Goal: Task Accomplishment & Management: Use online tool/utility

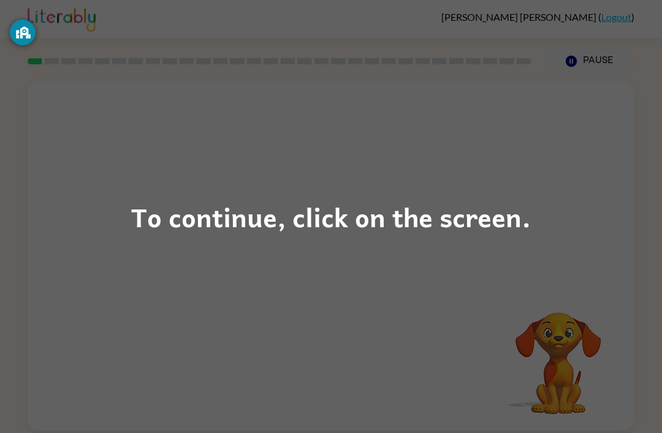
click at [344, 229] on div "To continue, click on the screen." at bounding box center [331, 217] width 400 height 42
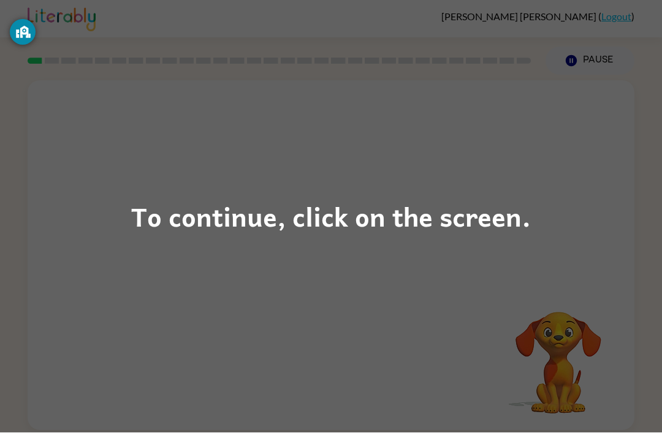
click at [586, 227] on div "To continue, click on the screen." at bounding box center [331, 216] width 662 height 433
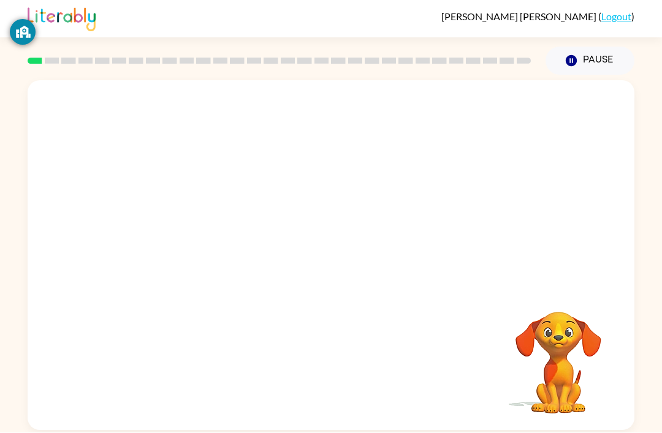
scroll to position [1, 0]
click at [504, 243] on div "Your browser must support playing .mp4 files to use Literably. Please try using…" at bounding box center [331, 256] width 607 height 350
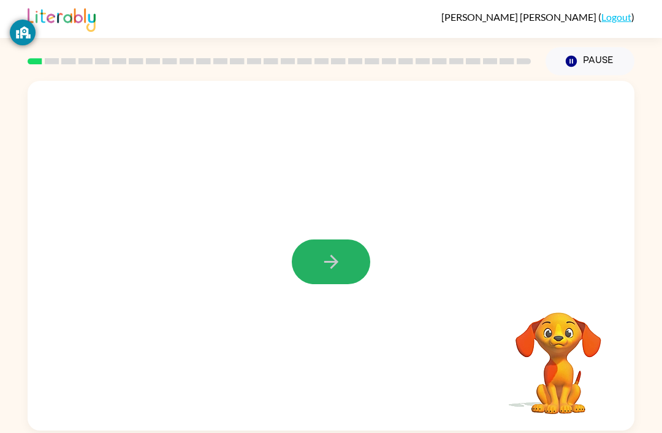
click at [338, 259] on icon "button" at bounding box center [331, 261] width 21 height 21
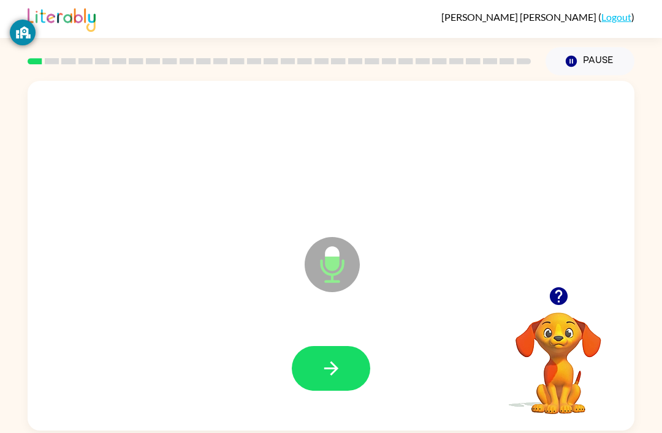
click at [387, 381] on div at bounding box center [331, 369] width 582 height 101
click at [329, 387] on button "button" at bounding box center [331, 368] width 78 height 45
click at [339, 373] on icon "button" at bounding box center [331, 368] width 21 height 21
click at [335, 354] on button "button" at bounding box center [331, 368] width 78 height 45
click at [338, 348] on button "button" at bounding box center [331, 368] width 78 height 45
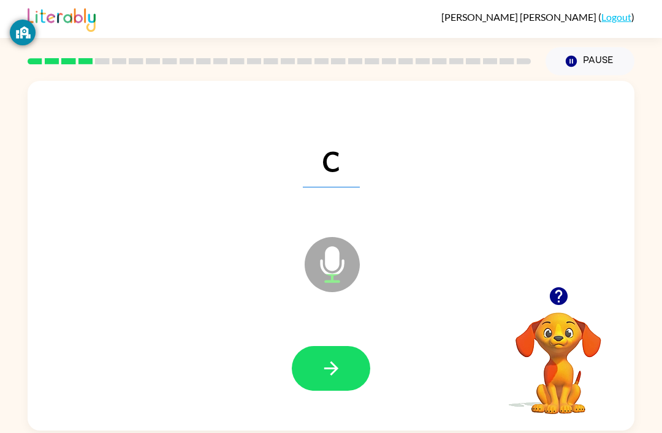
click at [328, 370] on icon "button" at bounding box center [331, 369] width 14 height 14
click at [344, 377] on button "button" at bounding box center [331, 368] width 78 height 45
click at [307, 358] on button "button" at bounding box center [331, 368] width 78 height 45
click at [330, 383] on button "button" at bounding box center [331, 368] width 78 height 45
click at [336, 371] on icon "button" at bounding box center [331, 369] width 14 height 14
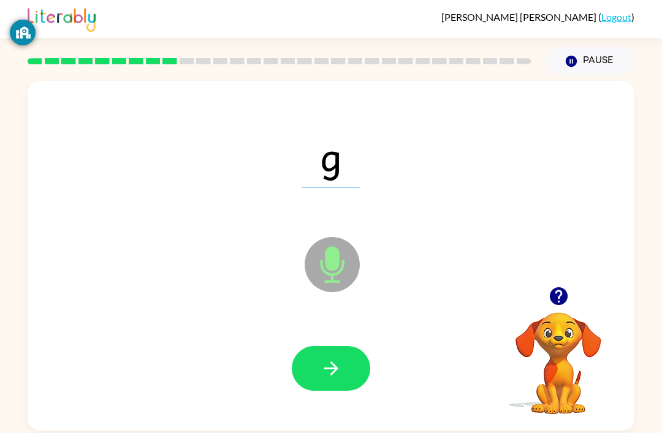
click at [333, 370] on icon "button" at bounding box center [331, 369] width 14 height 14
click at [336, 357] on button "button" at bounding box center [331, 368] width 78 height 45
click at [330, 365] on icon "button" at bounding box center [331, 368] width 21 height 21
click at [305, 403] on div at bounding box center [331, 369] width 582 height 101
click at [319, 372] on button "button" at bounding box center [331, 368] width 78 height 45
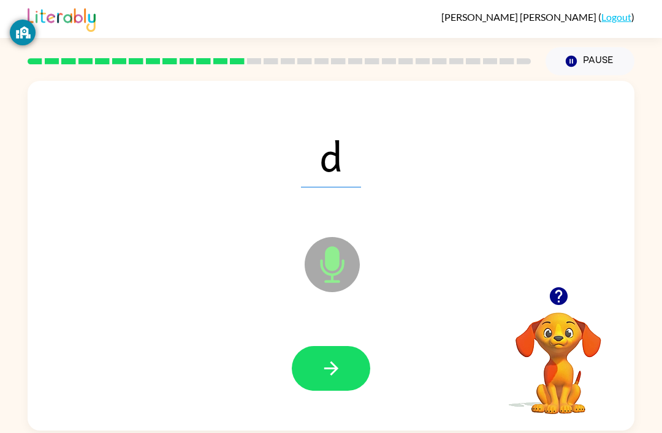
click at [336, 365] on icon "button" at bounding box center [331, 368] width 21 height 21
click at [319, 374] on button "button" at bounding box center [331, 368] width 78 height 45
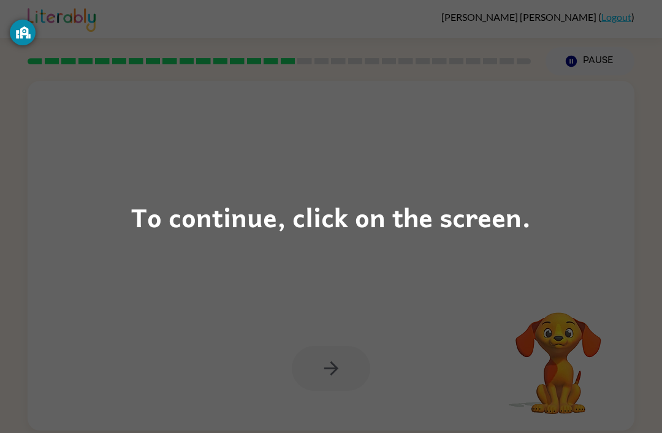
scroll to position [1, 0]
click at [523, 257] on div "To continue, click on the screen." at bounding box center [331, 216] width 662 height 433
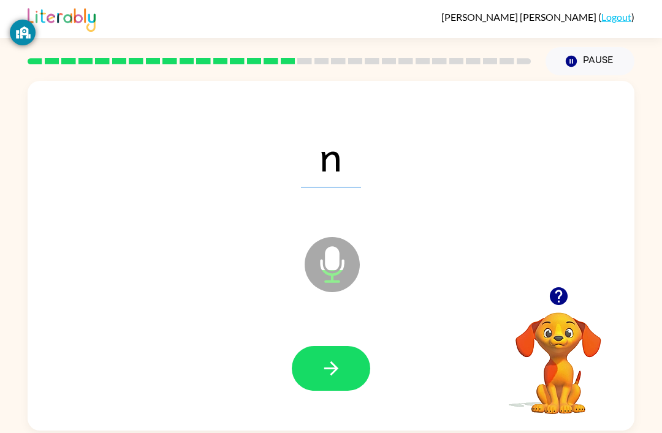
click at [321, 366] on icon "button" at bounding box center [331, 368] width 21 height 21
click at [330, 341] on div at bounding box center [331, 369] width 582 height 101
click at [315, 364] on button "button" at bounding box center [331, 368] width 78 height 45
click at [335, 357] on button "button" at bounding box center [331, 368] width 78 height 45
click at [333, 356] on button "button" at bounding box center [331, 368] width 78 height 45
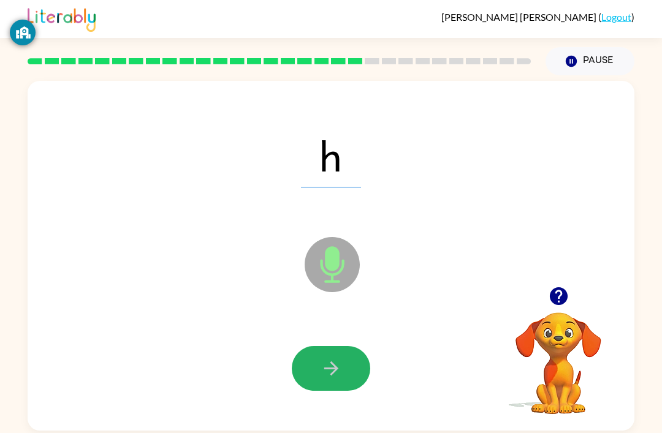
click at [335, 372] on icon "button" at bounding box center [331, 369] width 14 height 14
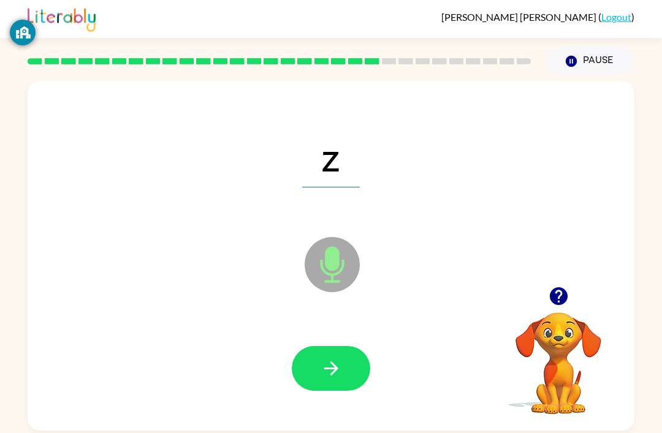
click at [324, 368] on icon "button" at bounding box center [331, 368] width 21 height 21
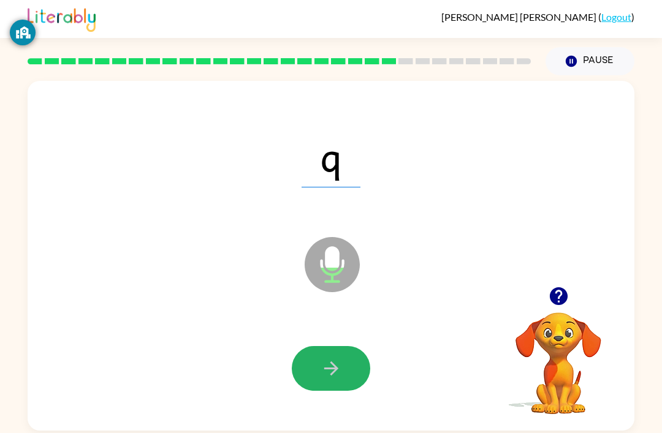
click at [326, 379] on icon "button" at bounding box center [331, 368] width 21 height 21
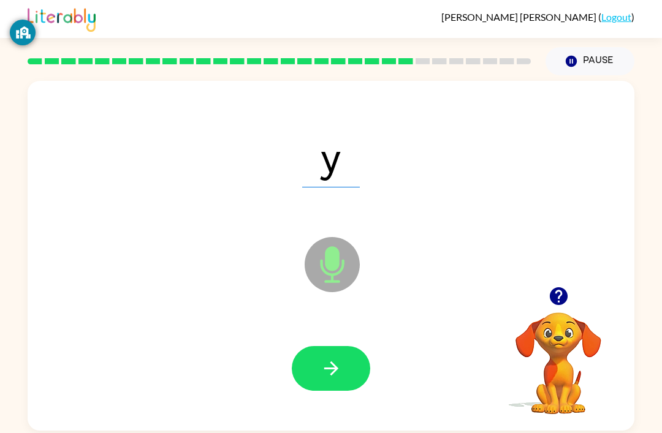
click at [333, 358] on icon "button" at bounding box center [331, 368] width 21 height 21
click at [322, 360] on icon "button" at bounding box center [331, 368] width 21 height 21
click at [326, 369] on icon "button" at bounding box center [331, 369] width 14 height 14
click at [322, 354] on button "button" at bounding box center [331, 368] width 78 height 45
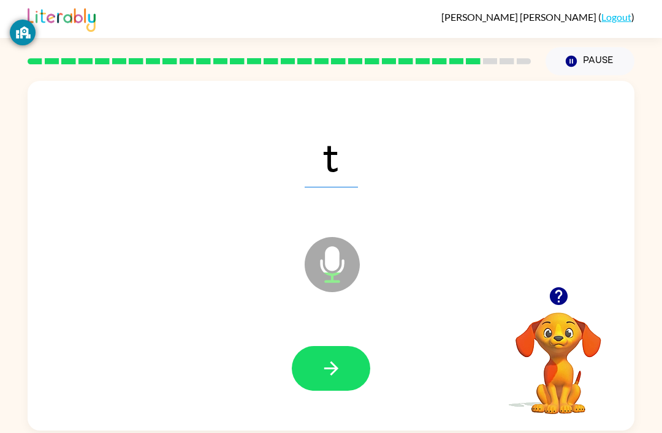
click at [327, 355] on button "button" at bounding box center [331, 368] width 78 height 45
click at [327, 366] on icon "button" at bounding box center [331, 368] width 21 height 21
click at [342, 374] on button "button" at bounding box center [331, 368] width 78 height 45
